Goal: Navigation & Orientation: Find specific page/section

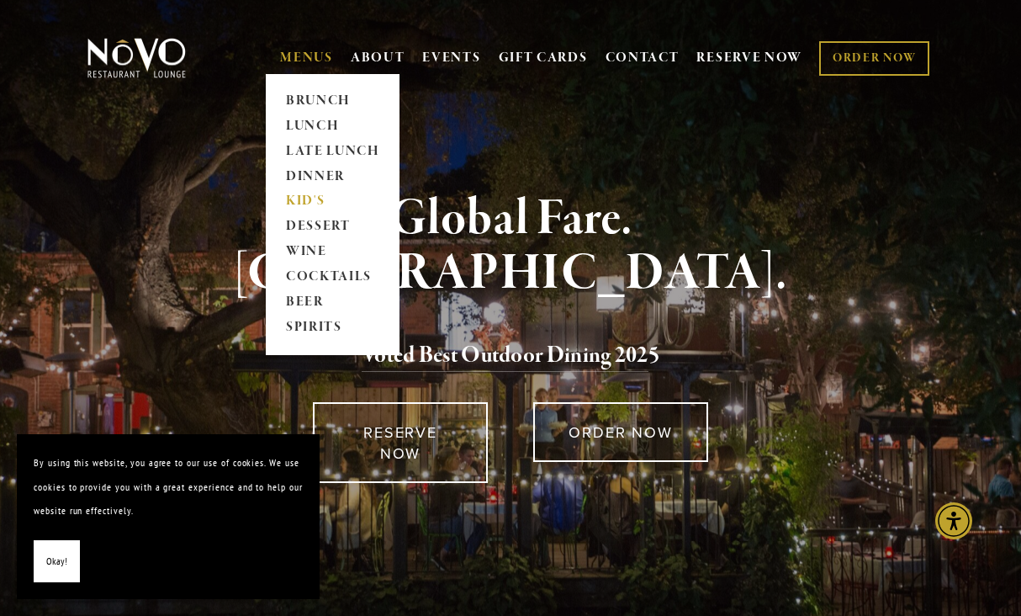
click at [306, 200] on link "KID'S" at bounding box center [332, 201] width 105 height 25
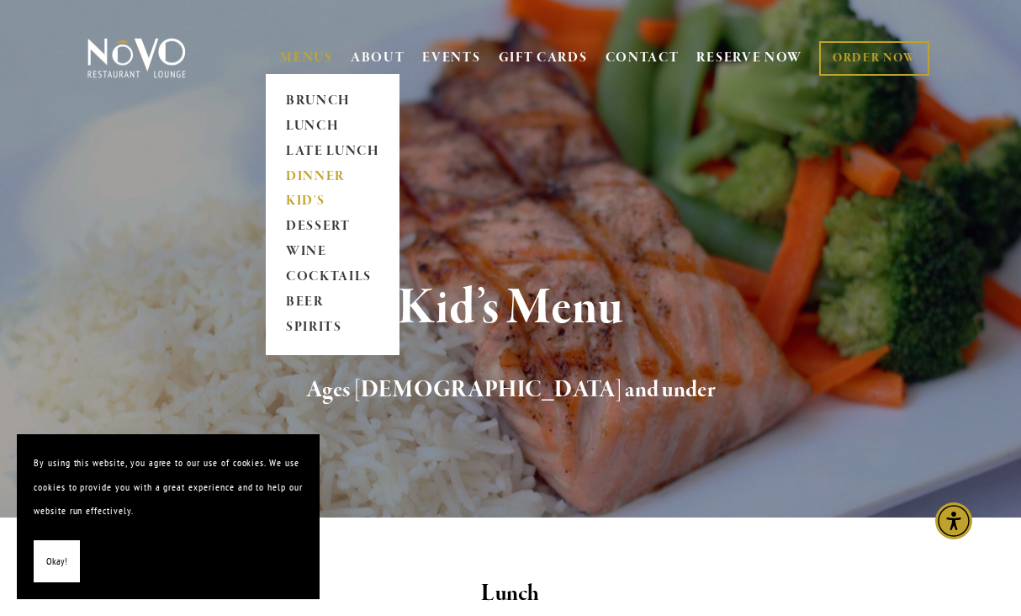
click at [306, 167] on link "DINNER" at bounding box center [332, 176] width 105 height 25
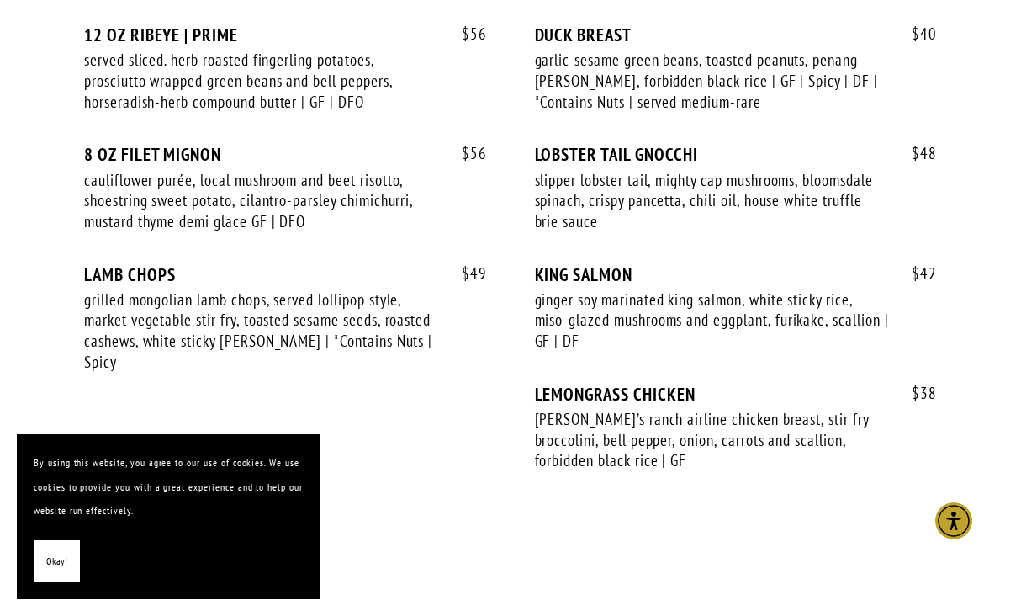
scroll to position [3285, 0]
